Goal: Find specific page/section: Find specific page/section

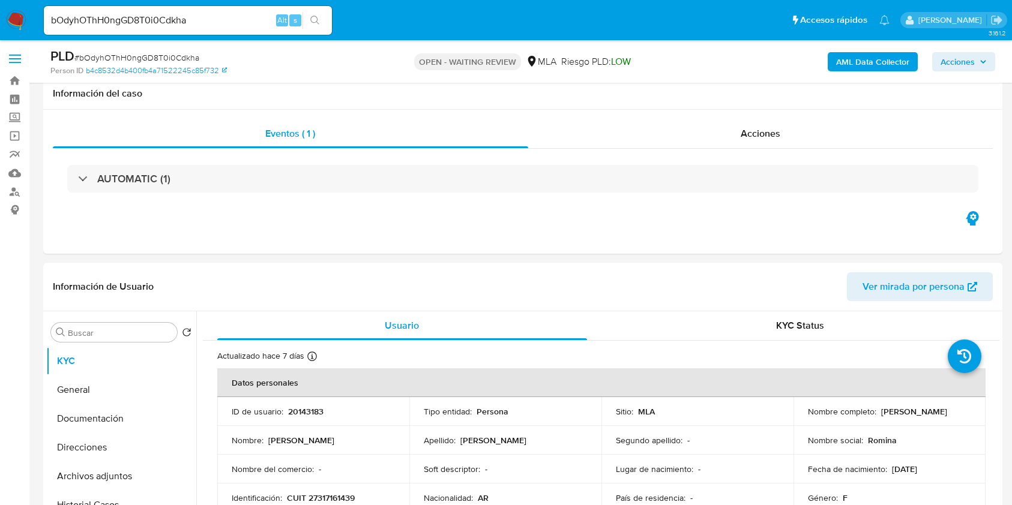
select select "10"
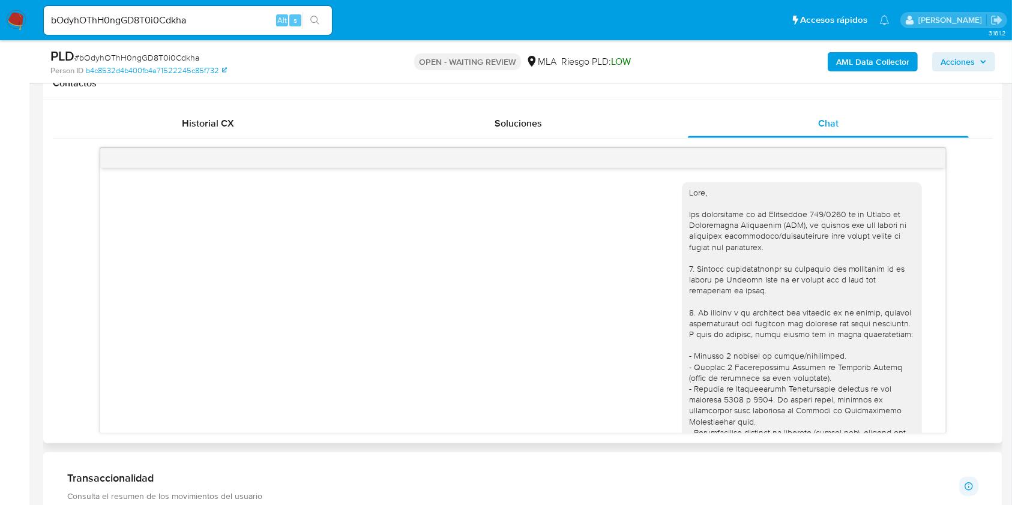
scroll to position [562, 0]
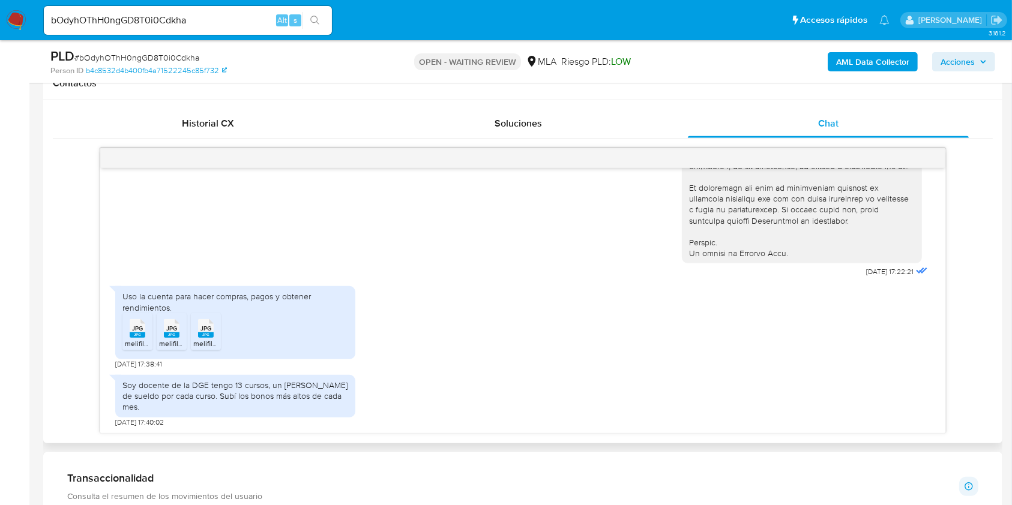
click at [143, 338] on rect at bounding box center [138, 335] width 16 height 5
click at [163, 339] on div "JPG JPG" at bounding box center [171, 327] width 25 height 23
click at [208, 333] on span "JPG" at bounding box center [205, 329] width 11 height 8
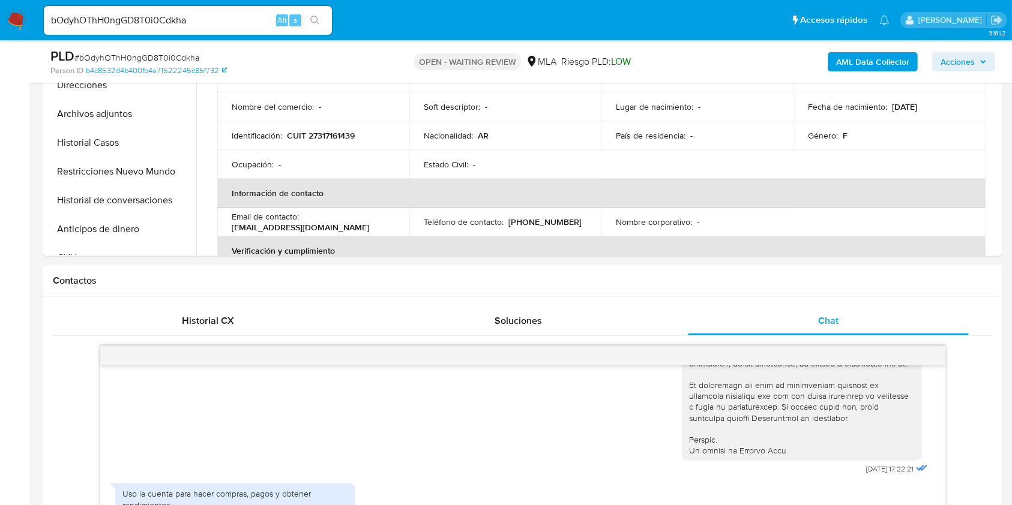
scroll to position [320, 0]
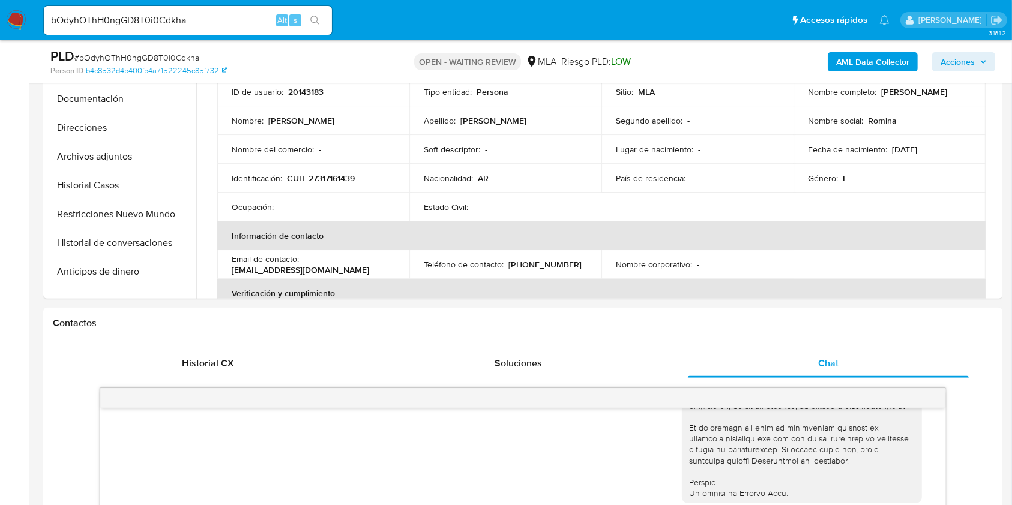
click at [219, 22] on input "bOdyhOThH0ngGD8T0i0Cdkha" at bounding box center [188, 21] width 288 height 16
paste input "LcQSjneRKB8l65623KLgP2EP"
type input "LcQSjneRKB8l65623KLgP2EP"
click at [317, 20] on icon "search-icon" at bounding box center [314, 20] width 9 height 9
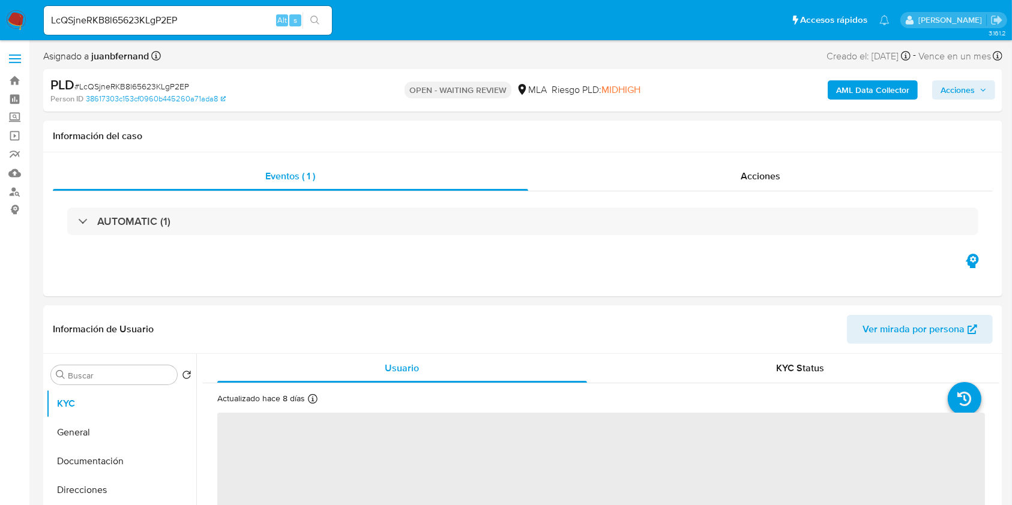
select select "10"
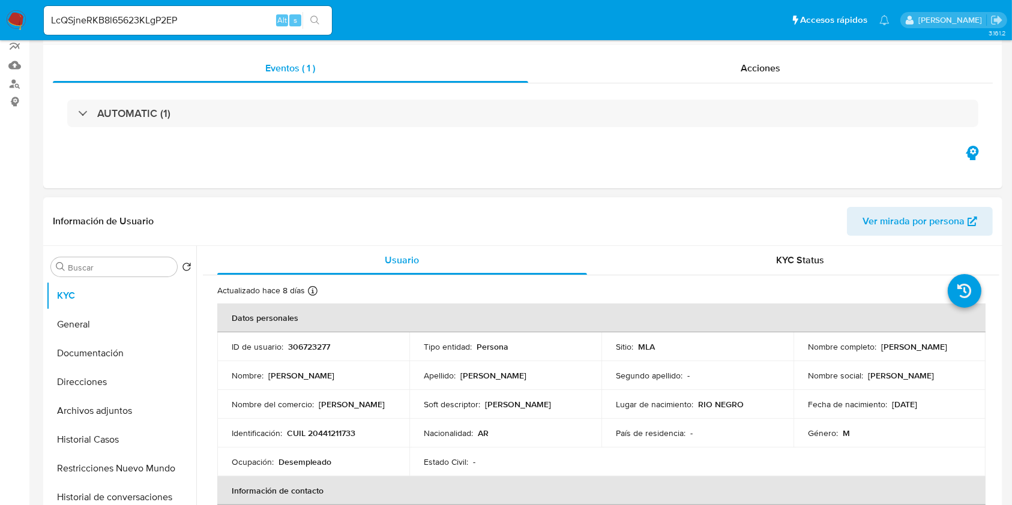
scroll to position [320, 0]
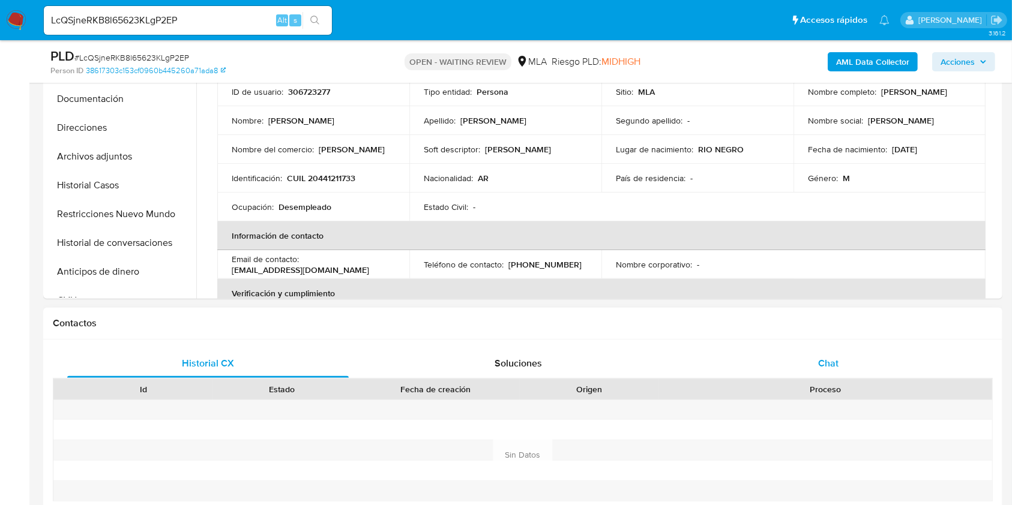
click at [830, 363] on span "Chat" at bounding box center [828, 364] width 20 height 14
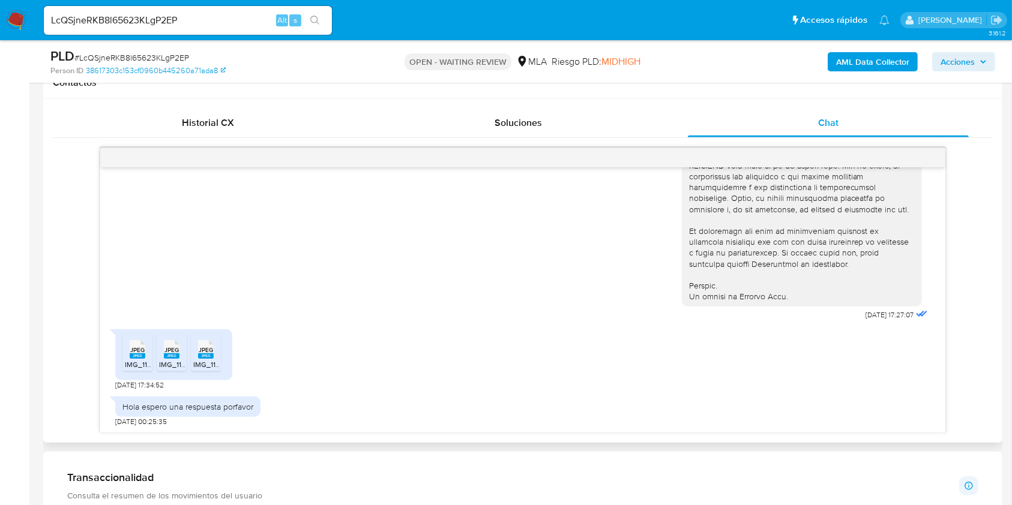
scroll to position [560, 0]
click at [137, 363] on span "IMG_1139.jpeg" at bounding box center [148, 365] width 47 height 10
click at [166, 362] on span "IMG_1137.jpeg" at bounding box center [182, 365] width 46 height 10
click at [207, 355] on rect at bounding box center [206, 356] width 16 height 5
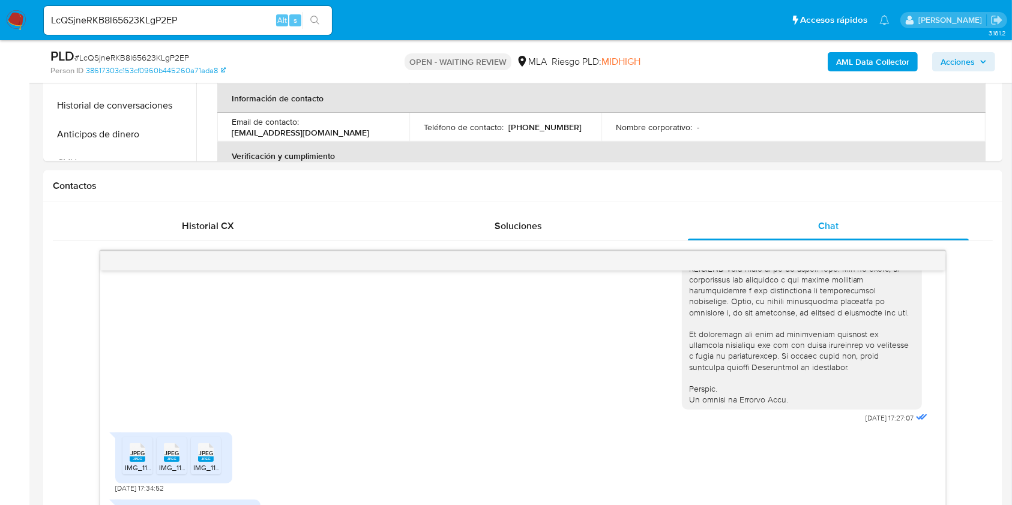
scroll to position [320, 0]
